Goal: Transaction & Acquisition: Subscribe to service/newsletter

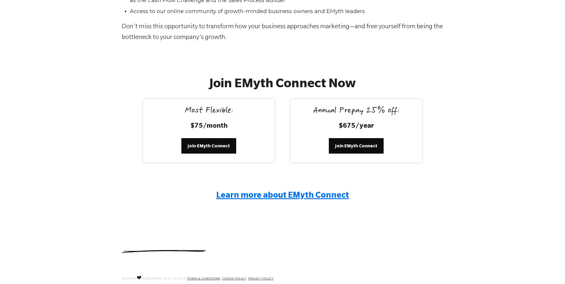
scroll to position [1102, 0]
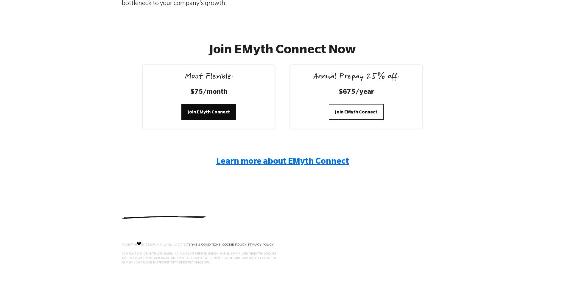
click at [359, 114] on span "Join EMyth Connect" at bounding box center [356, 112] width 42 height 7
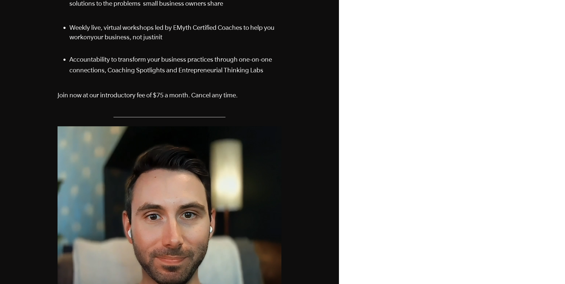
scroll to position [208, 0]
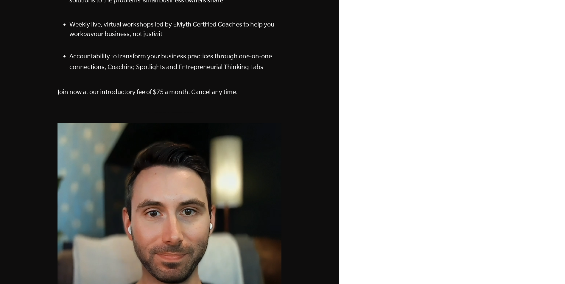
drag, startPoint x: 213, startPoint y: 106, endPoint x: 286, endPoint y: 63, distance: 84.7
click at [286, 63] on div "Change starts here. Join the community of business owners dedicated to building…" at bounding box center [169, 113] width 238 height 642
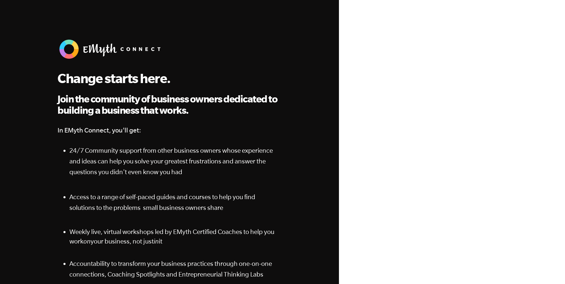
scroll to position [0, 0]
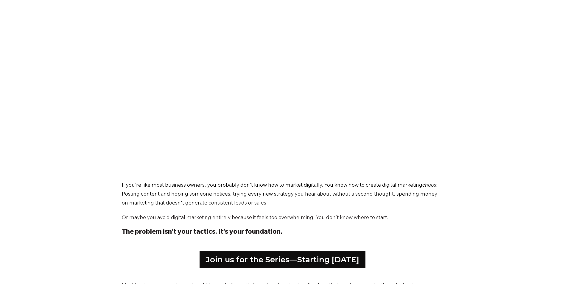
scroll to position [155, 0]
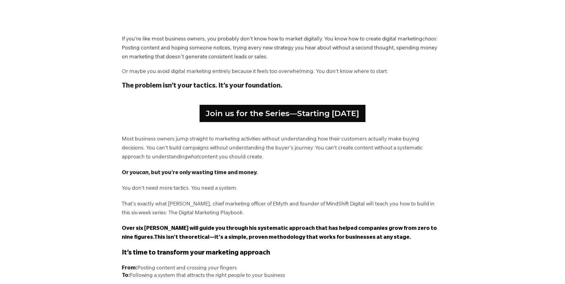
scroll to position [299, 0]
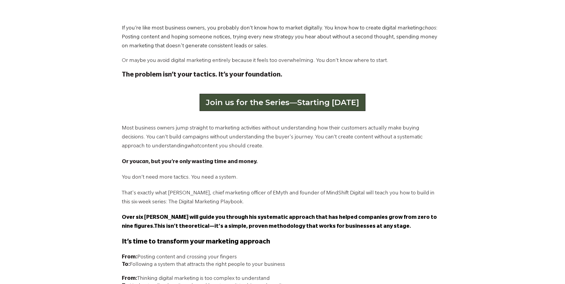
click at [240, 102] on link "Join us for the Series—Starting September 2" at bounding box center [282, 102] width 166 height 17
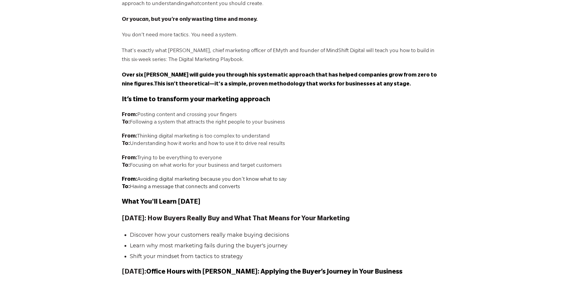
scroll to position [441, 0]
